Goal: Task Accomplishment & Management: Use online tool/utility

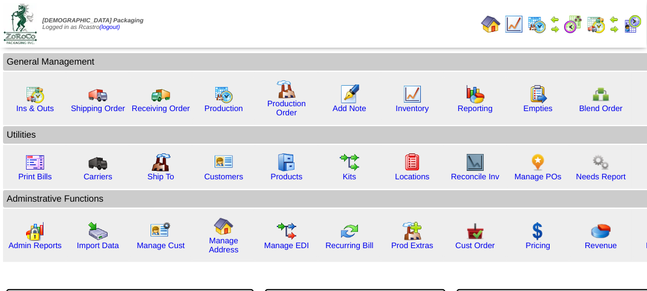
click at [400, 33] on td "Print All" at bounding box center [324, 23] width 303 height 45
click at [485, 27] on img at bounding box center [490, 24] width 19 height 19
drag, startPoint x: 621, startPoint y: 24, endPoint x: 620, endPoint y: 30, distance: 6.2
click at [620, 24] on td at bounding box center [614, 24] width 12 height 22
click at [618, 28] on img at bounding box center [614, 29] width 10 height 10
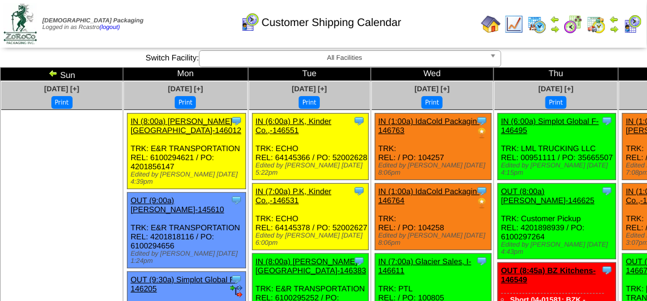
drag, startPoint x: 324, startPoint y: 105, endPoint x: 96, endPoint y: 233, distance: 262.3
click at [421, 105] on button "Print" at bounding box center [431, 102] width 21 height 13
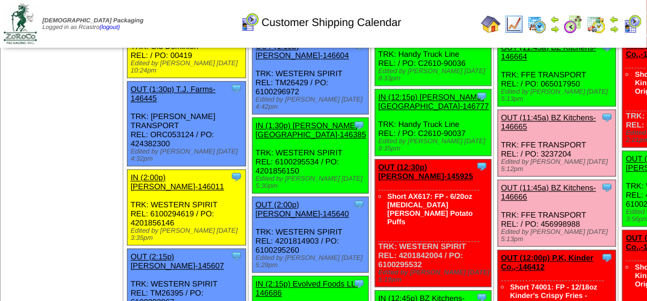
scroll to position [846, 0]
